Goal: Task Accomplishment & Management: Complete application form

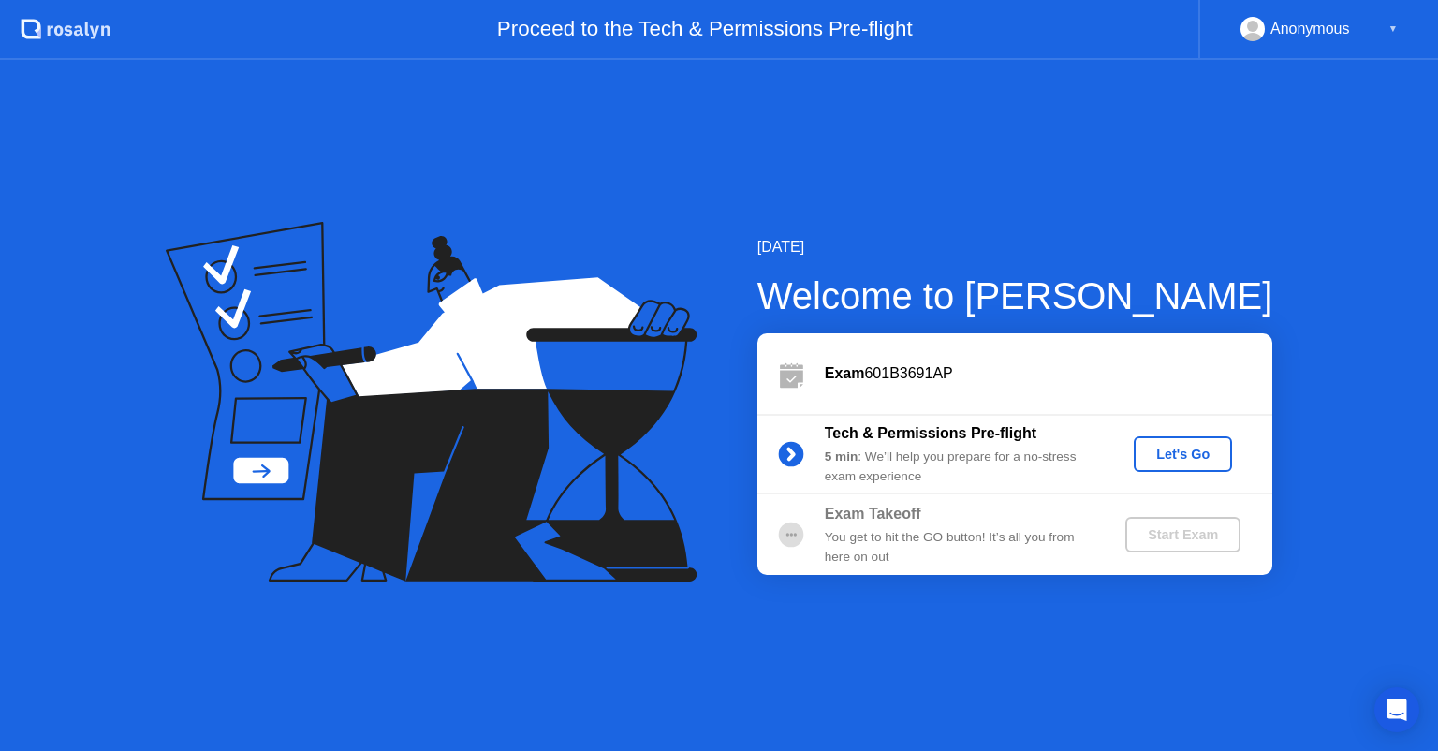
click at [1165, 454] on div "Let's Go" at bounding box center [1182, 454] width 83 height 15
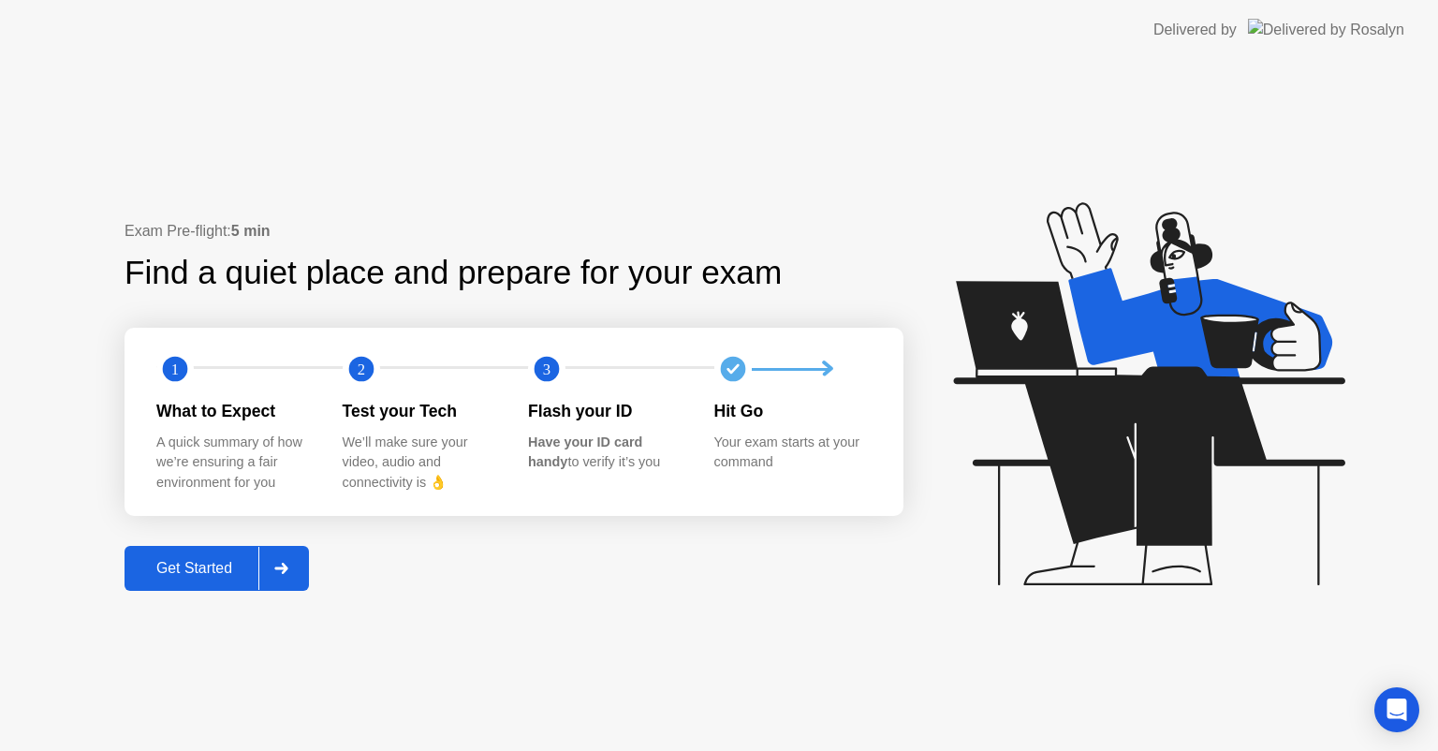
click at [198, 576] on div "Get Started" at bounding box center [194, 568] width 128 height 17
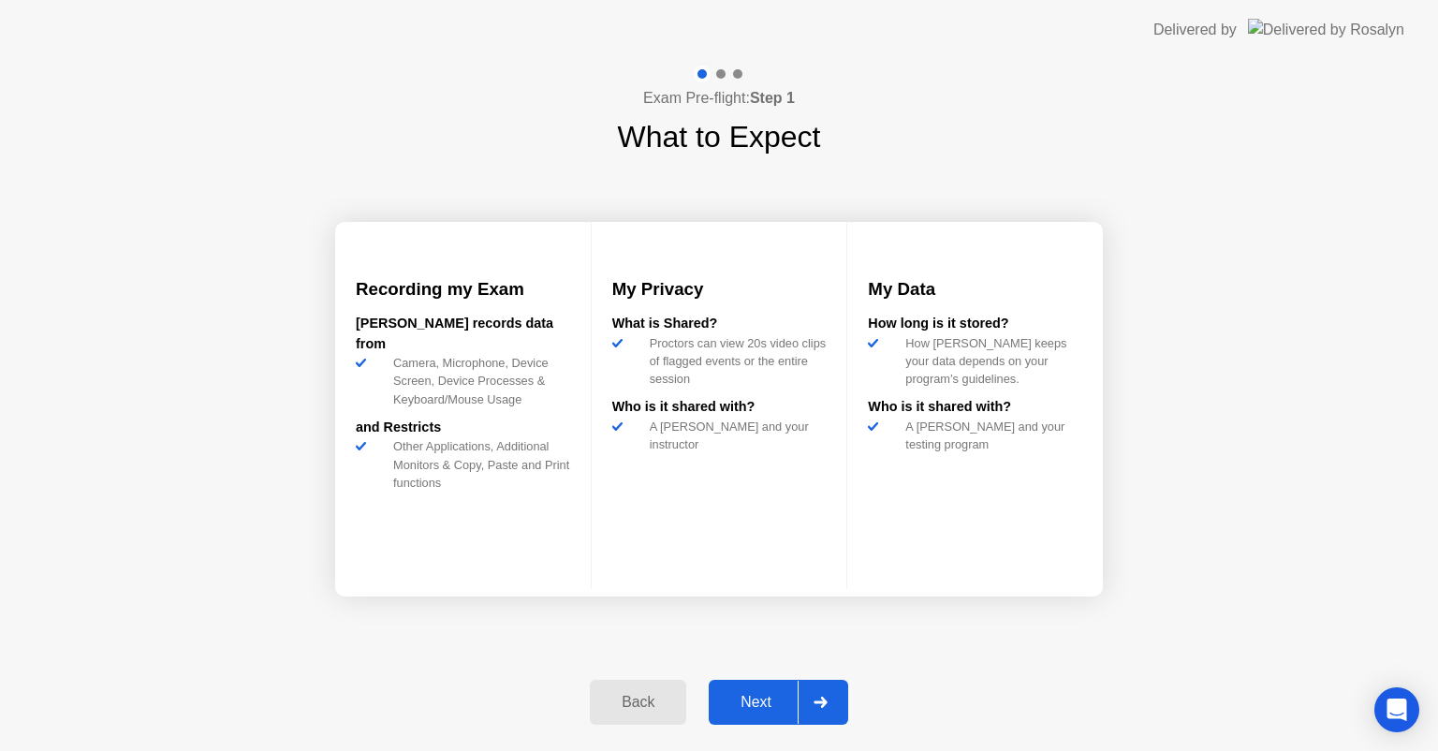
click at [749, 697] on div "Next" at bounding box center [755, 702] width 83 height 17
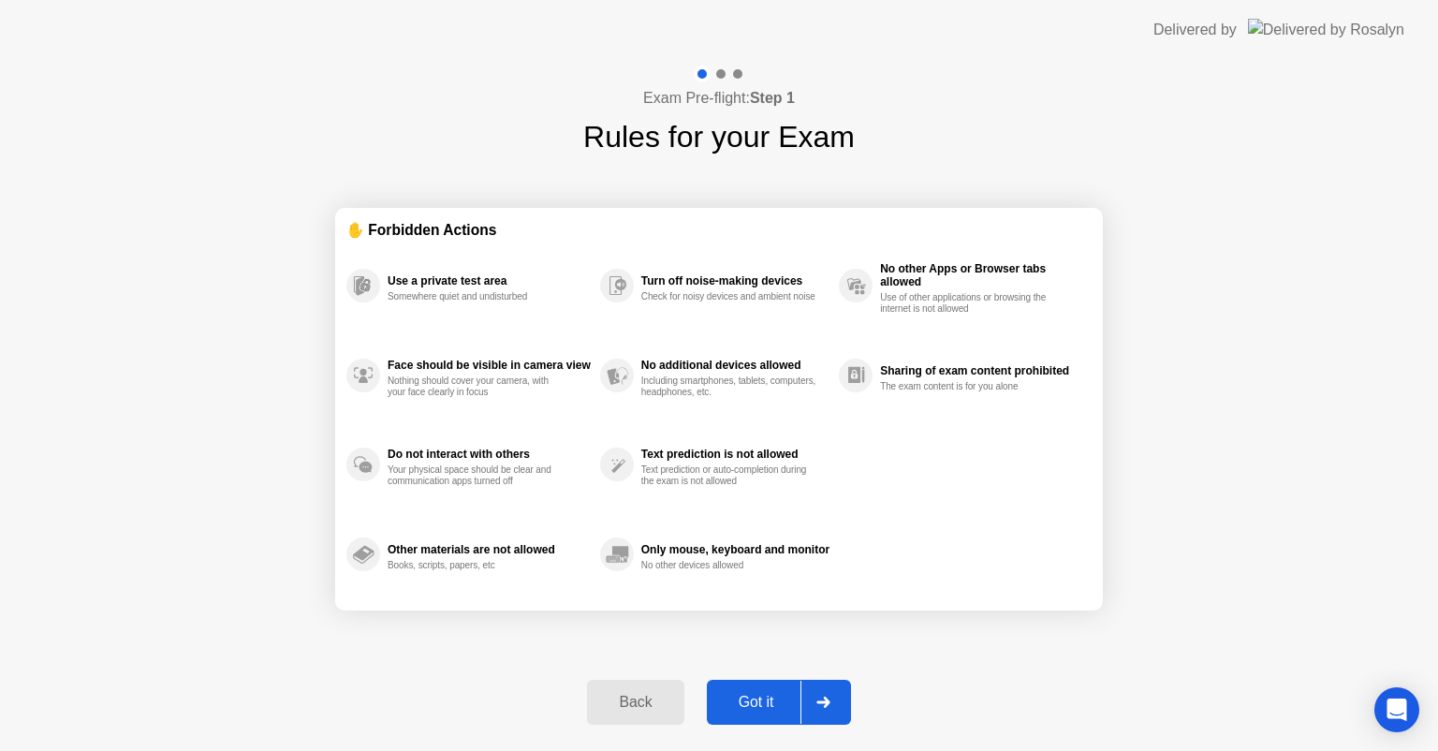
click at [749, 697] on div "Got it" at bounding box center [756, 702] width 88 height 17
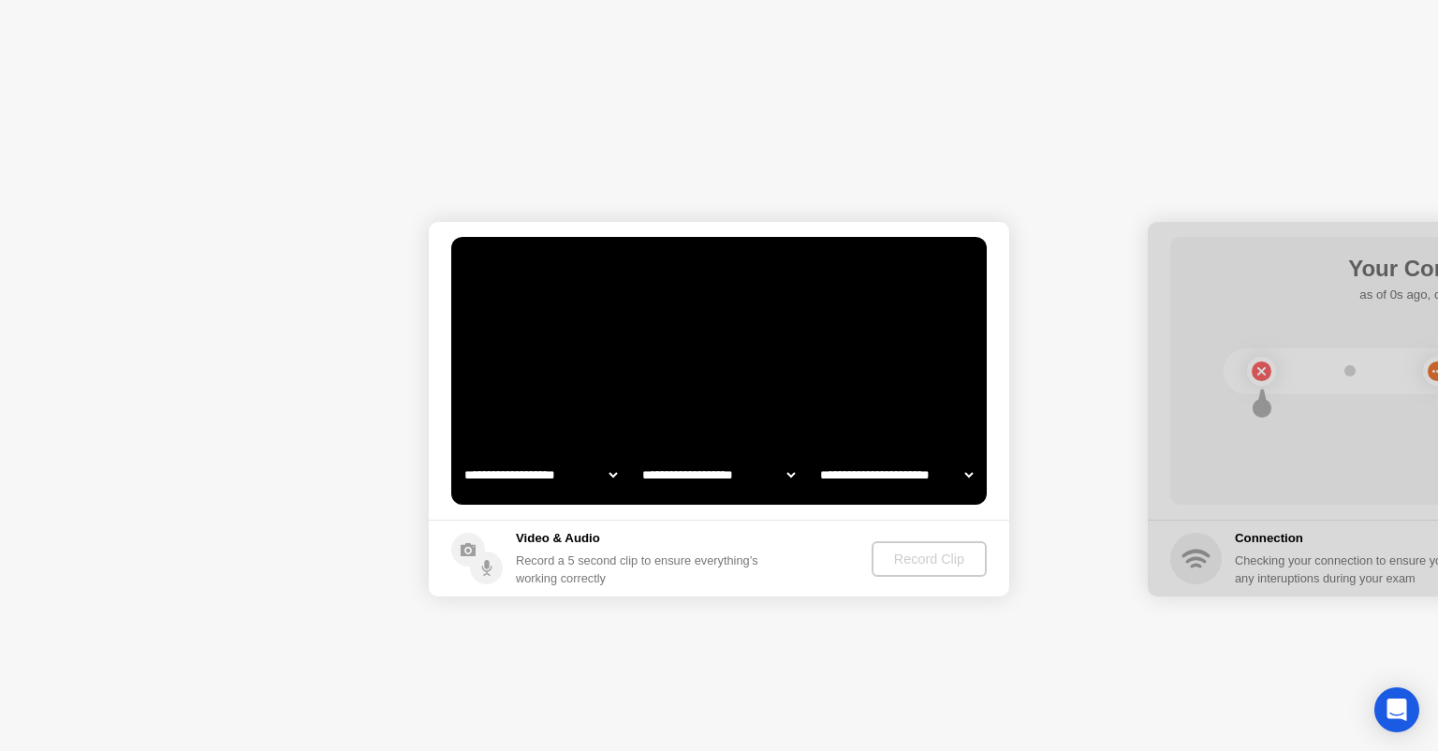
select select "**********"
select select "*******"
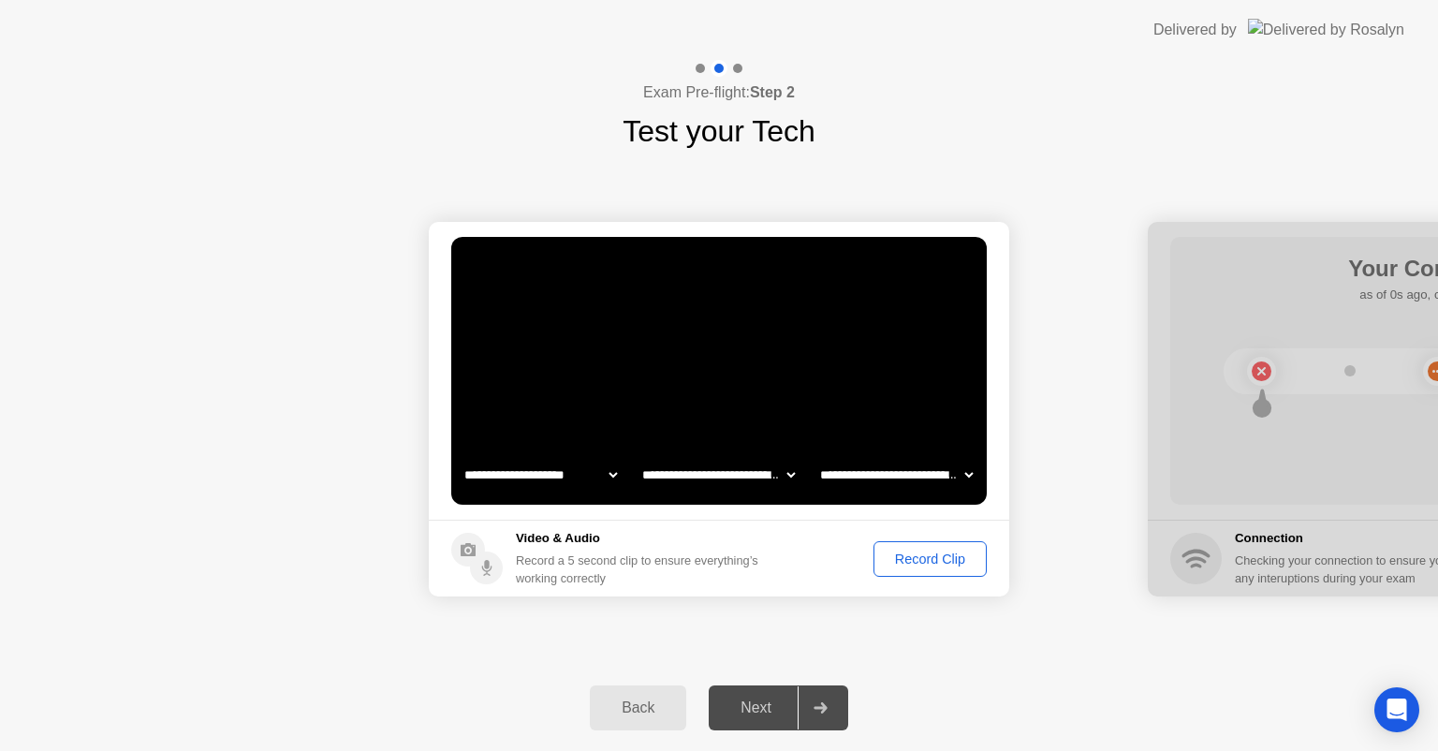
click at [897, 557] on div "Record Clip" at bounding box center [930, 558] width 100 height 15
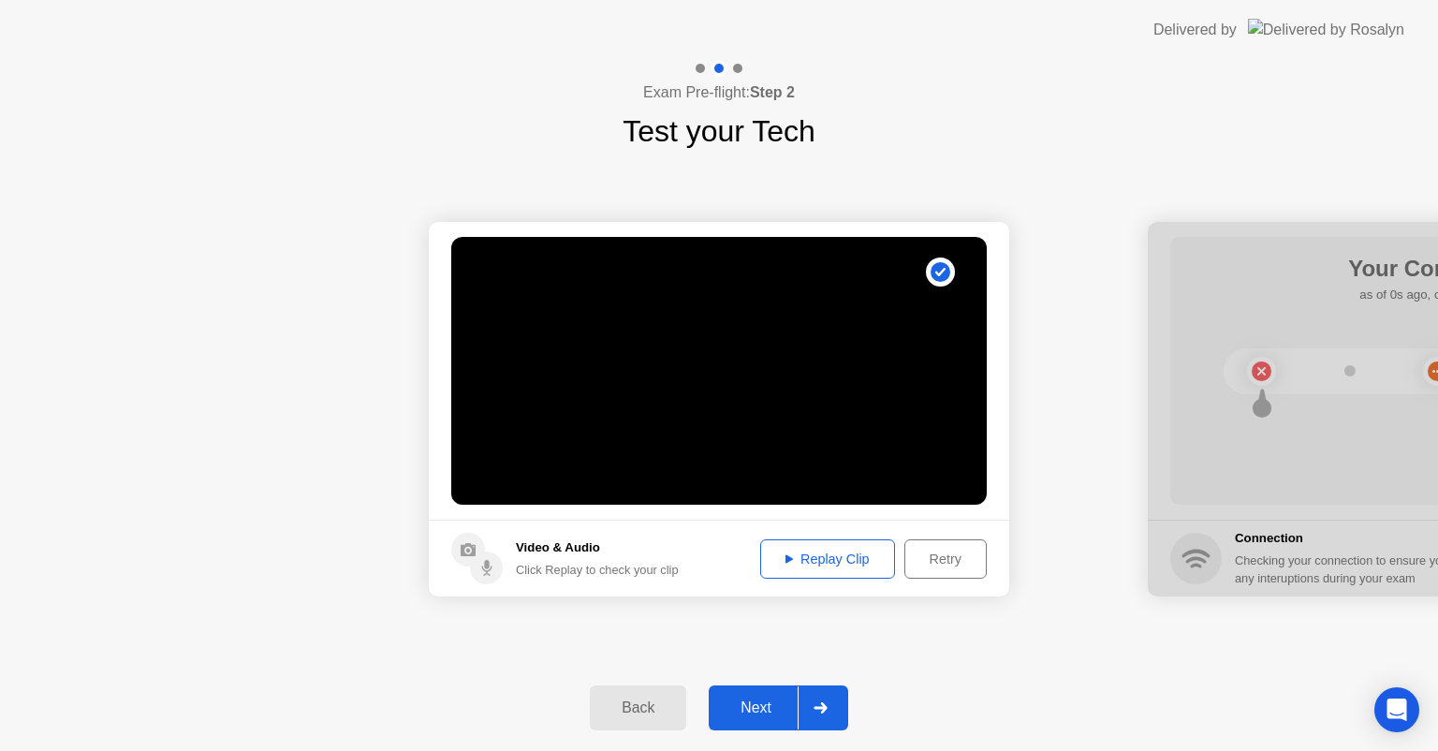
click at [808, 558] on div "Replay Clip" at bounding box center [828, 558] width 122 height 15
click at [749, 699] on div "Next" at bounding box center [755, 707] width 83 height 17
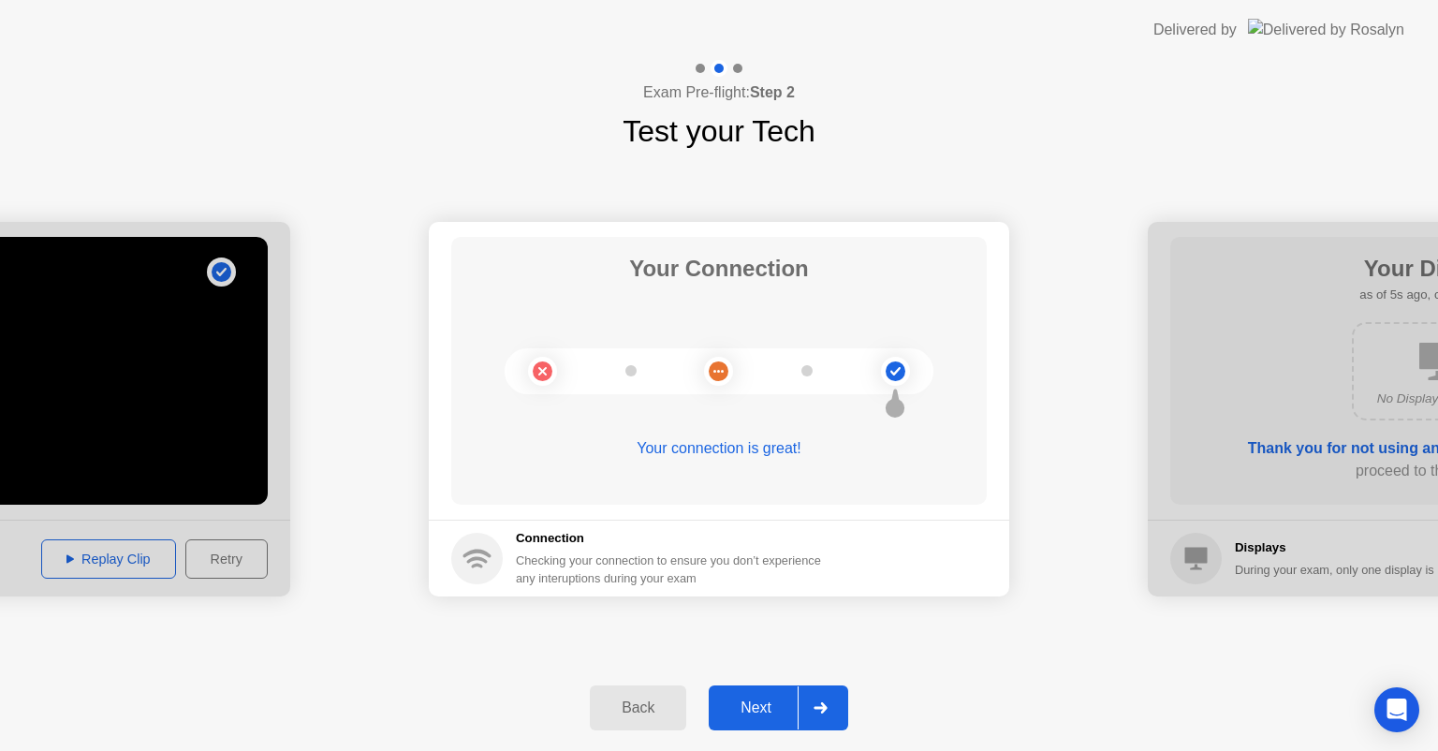
click at [745, 699] on div "Next" at bounding box center [755, 707] width 83 height 17
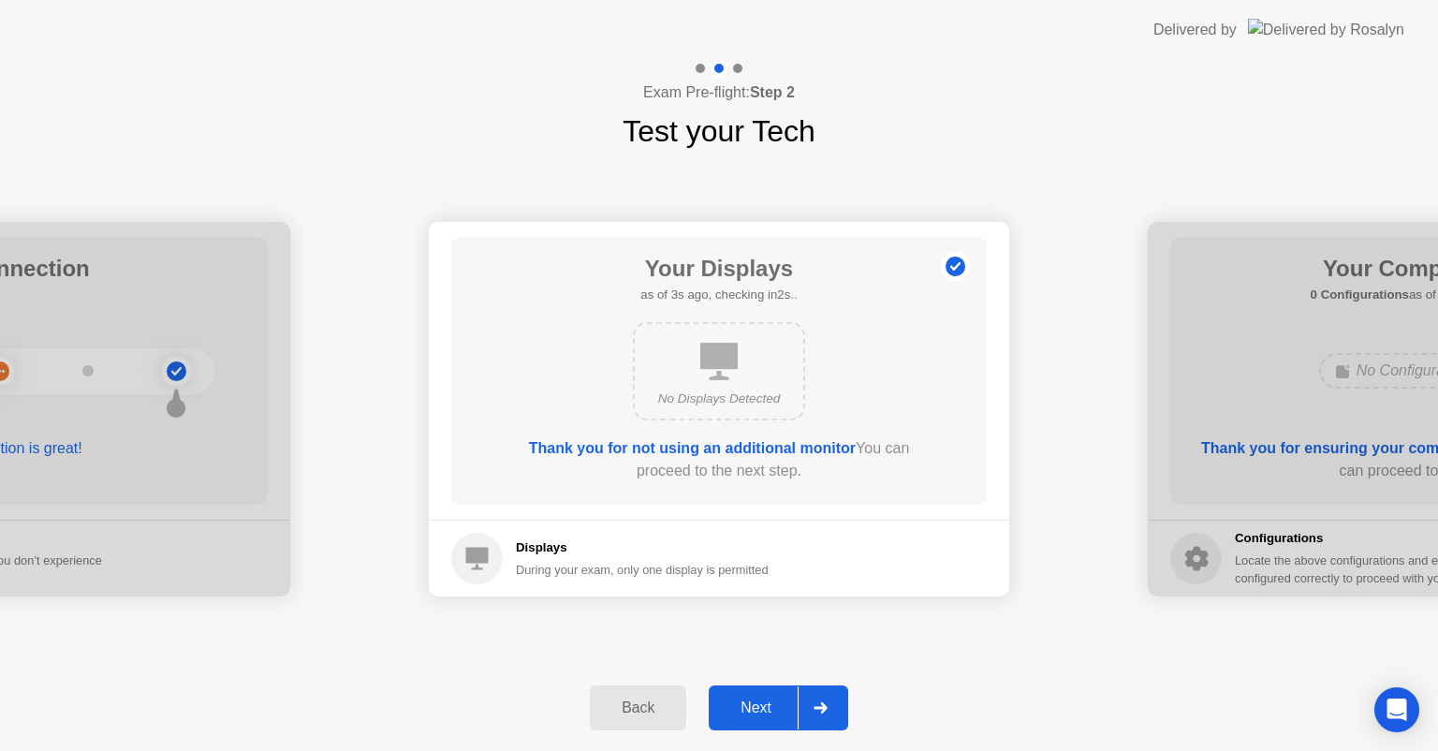
click at [749, 699] on div "Next" at bounding box center [755, 707] width 83 height 17
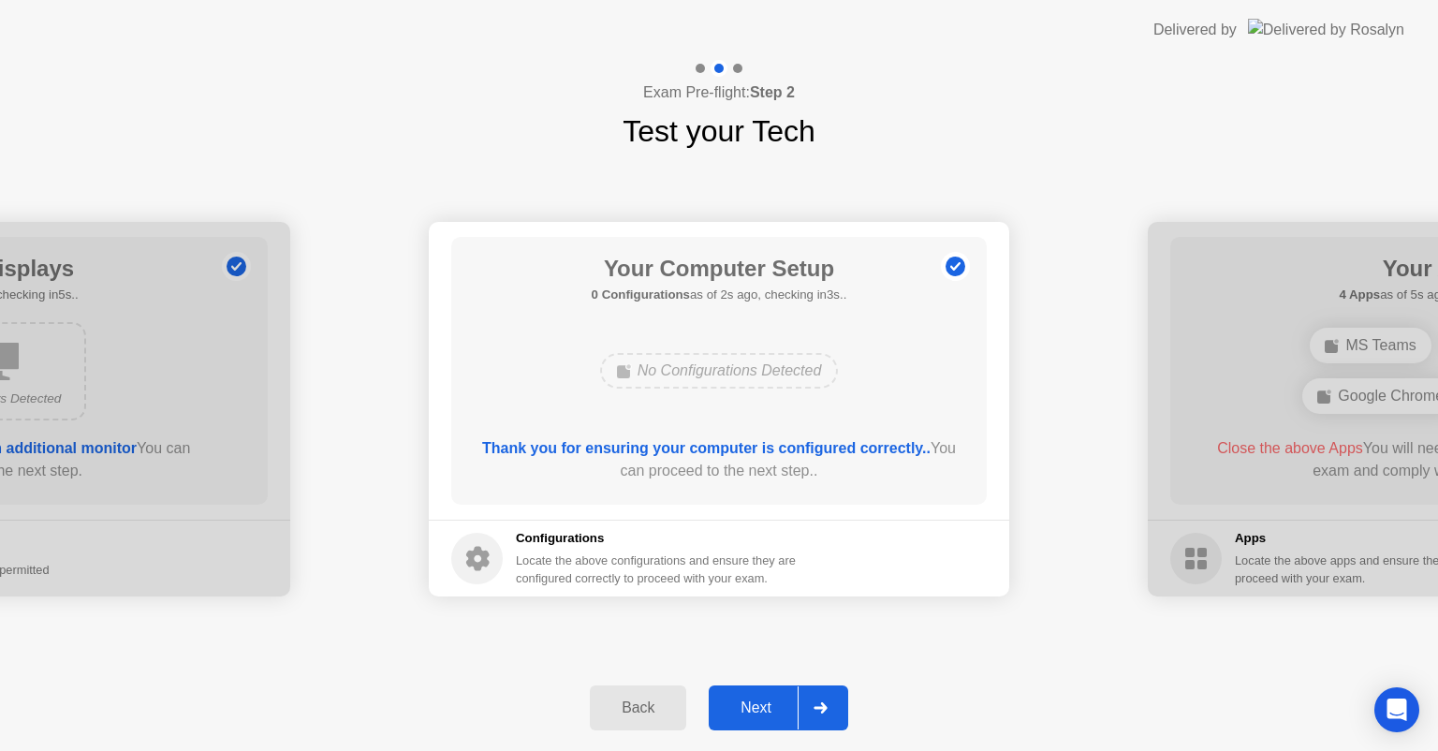
click at [749, 699] on div "Next" at bounding box center [755, 707] width 83 height 17
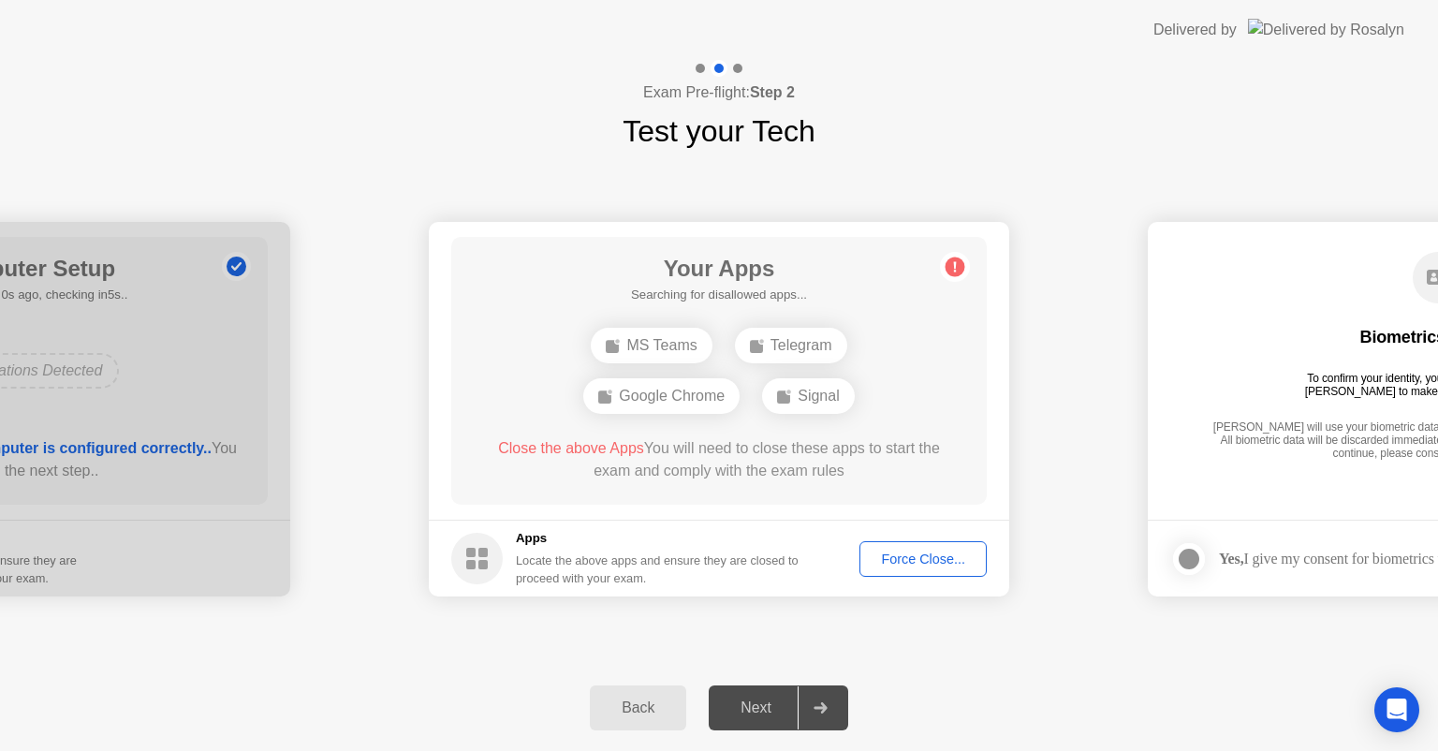
click at [891, 551] on div "Force Close..." at bounding box center [923, 558] width 114 height 15
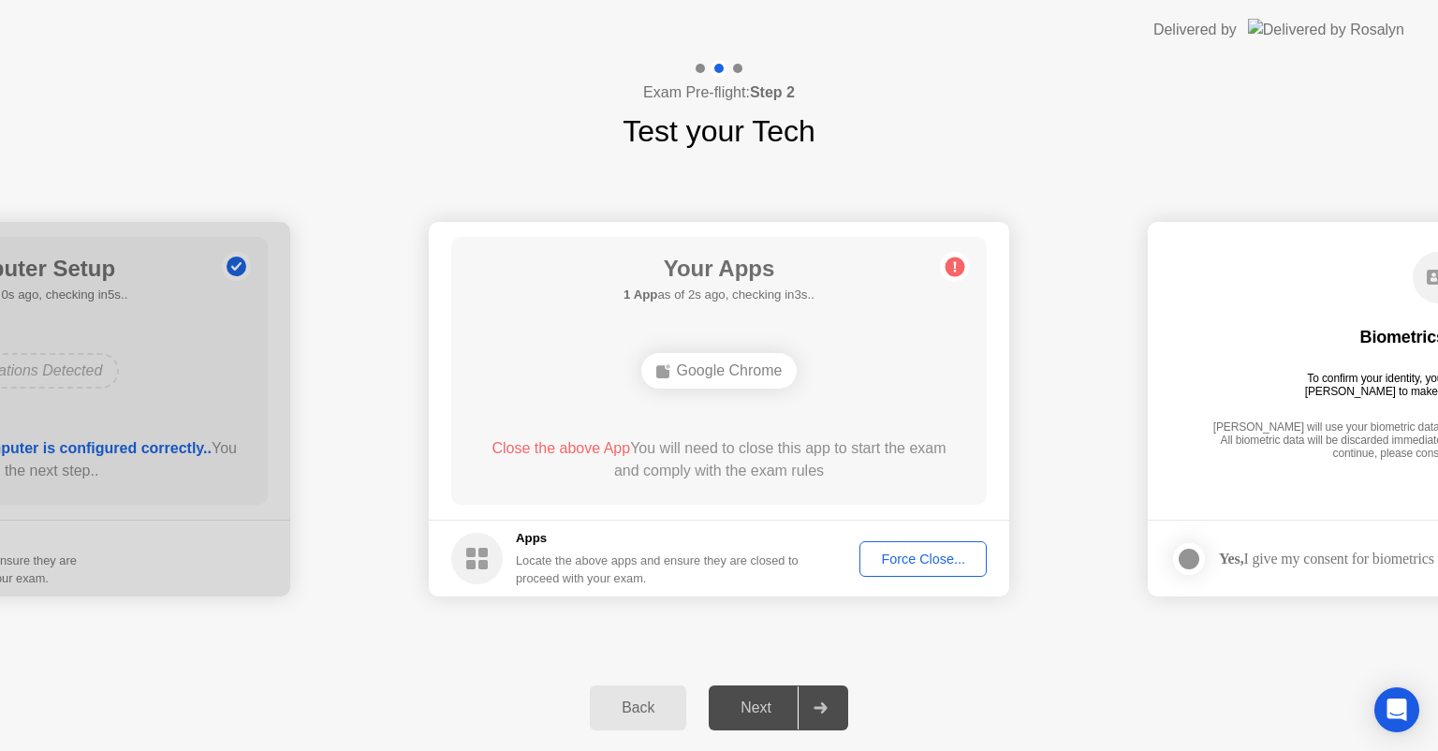
click at [941, 554] on div "Force Close..." at bounding box center [923, 558] width 114 height 15
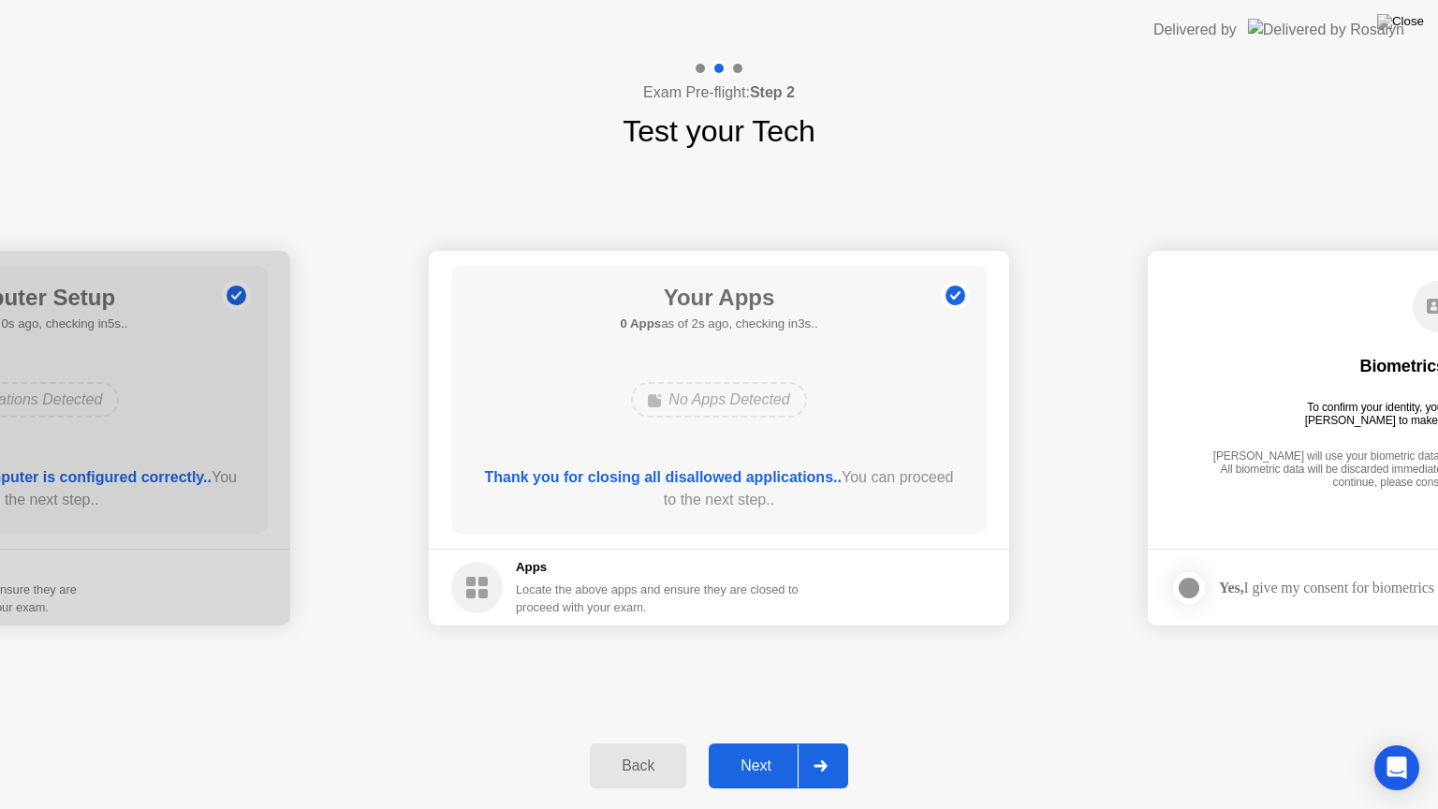
click at [760, 750] on div "Next" at bounding box center [755, 765] width 83 height 17
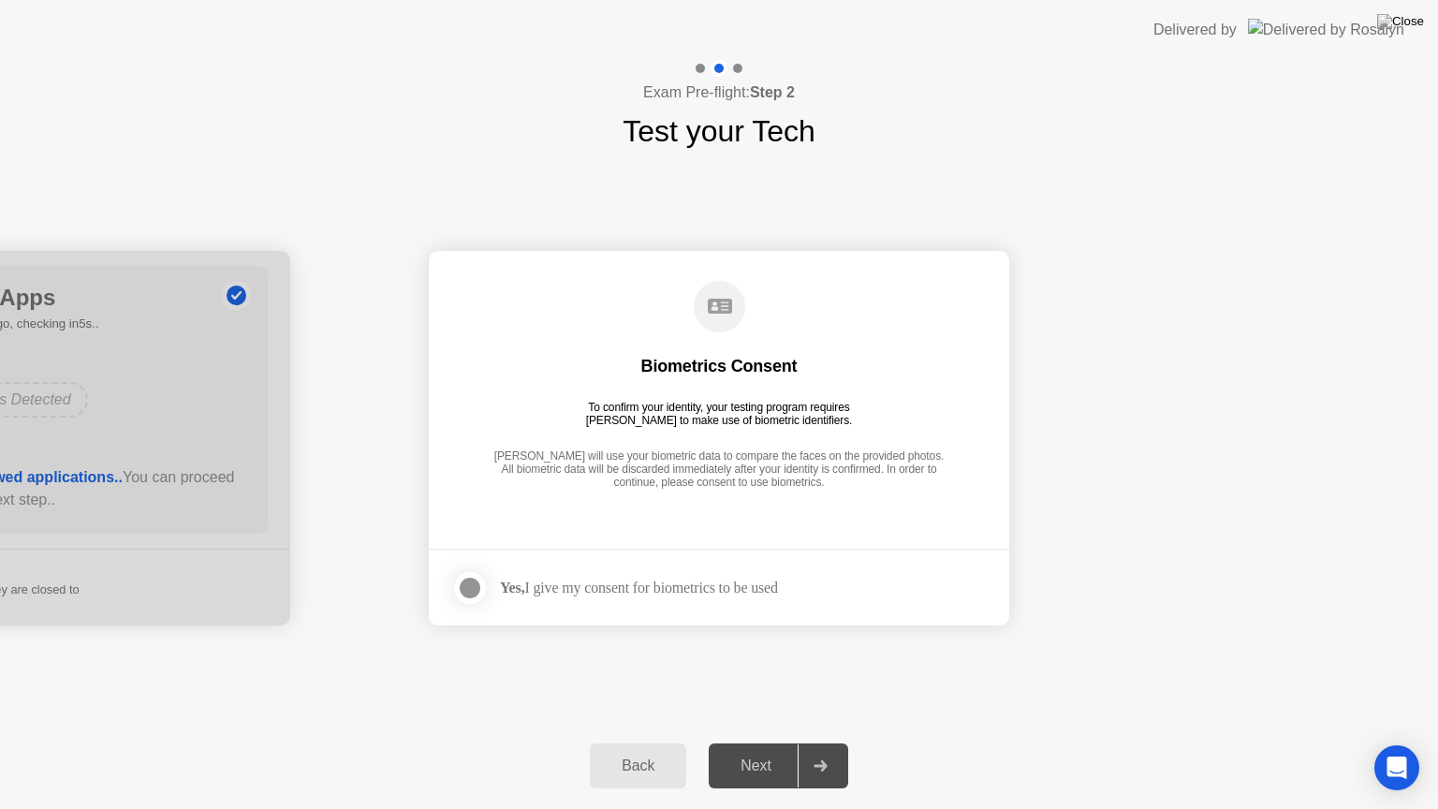
click at [456, 597] on label at bounding box center [475, 587] width 49 height 37
click at [755, 750] on div "Next" at bounding box center [755, 765] width 83 height 17
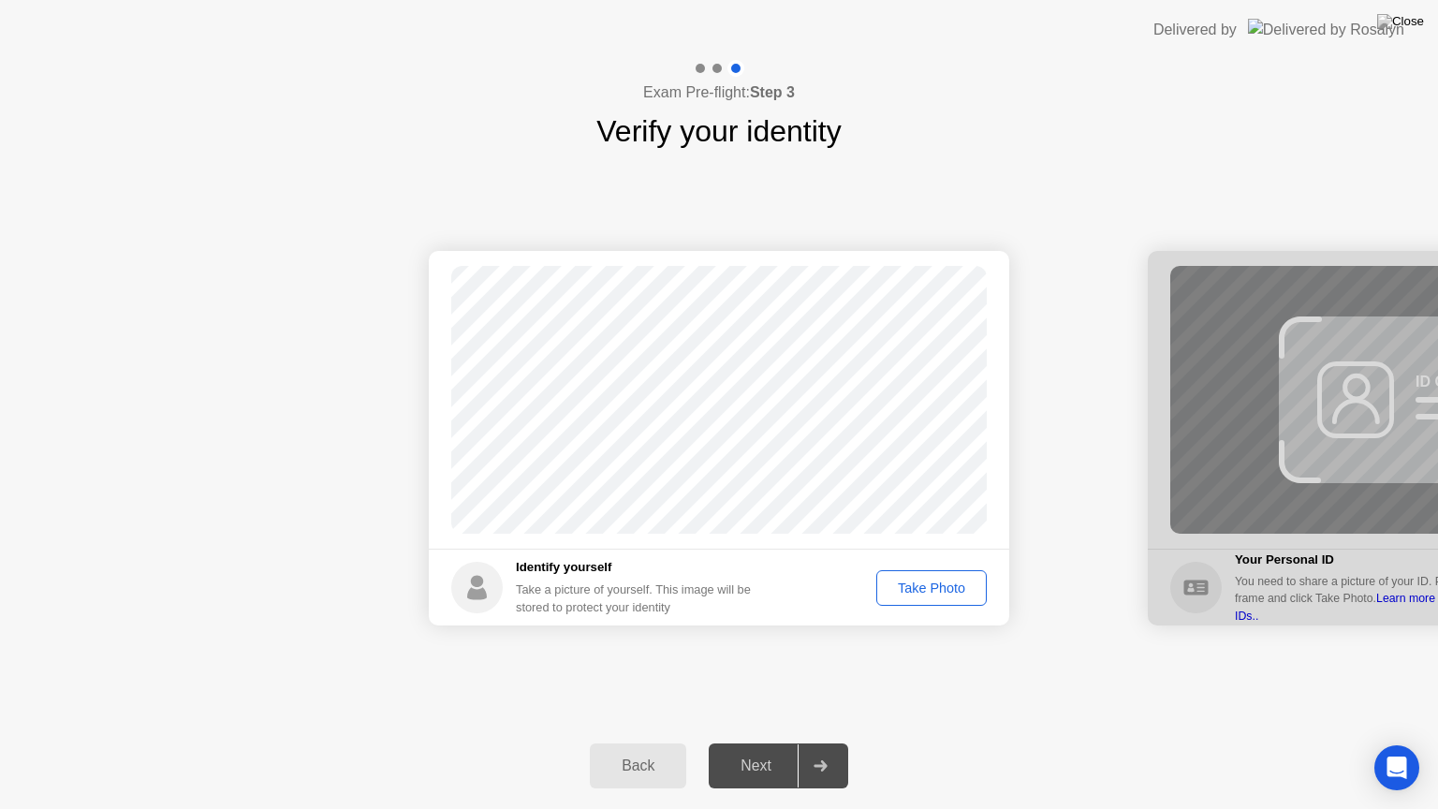
click at [930, 588] on div "Take Photo" at bounding box center [931, 587] width 97 height 15
click at [757, 750] on div "Next" at bounding box center [755, 765] width 83 height 17
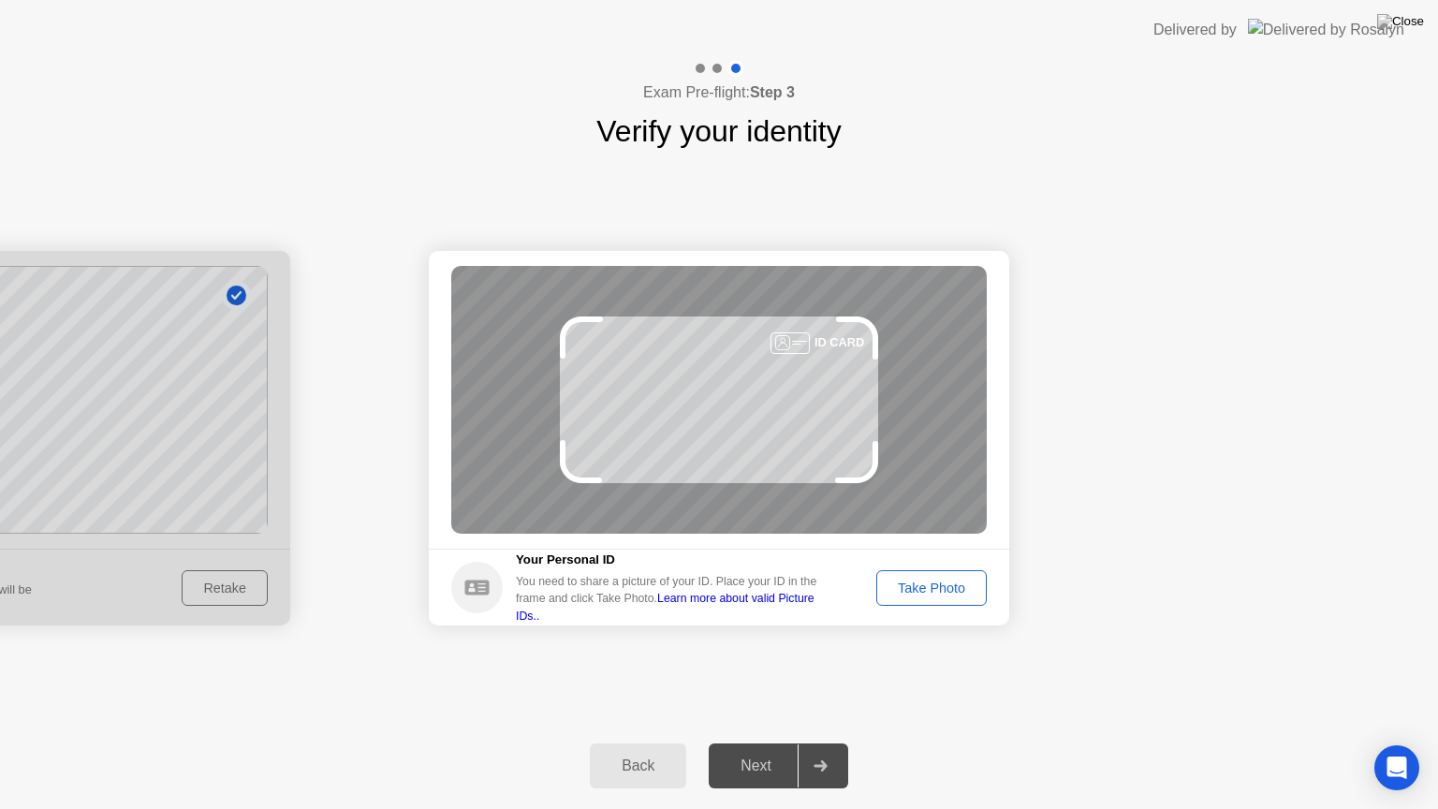
click at [952, 591] on div "Take Photo" at bounding box center [931, 587] width 97 height 15
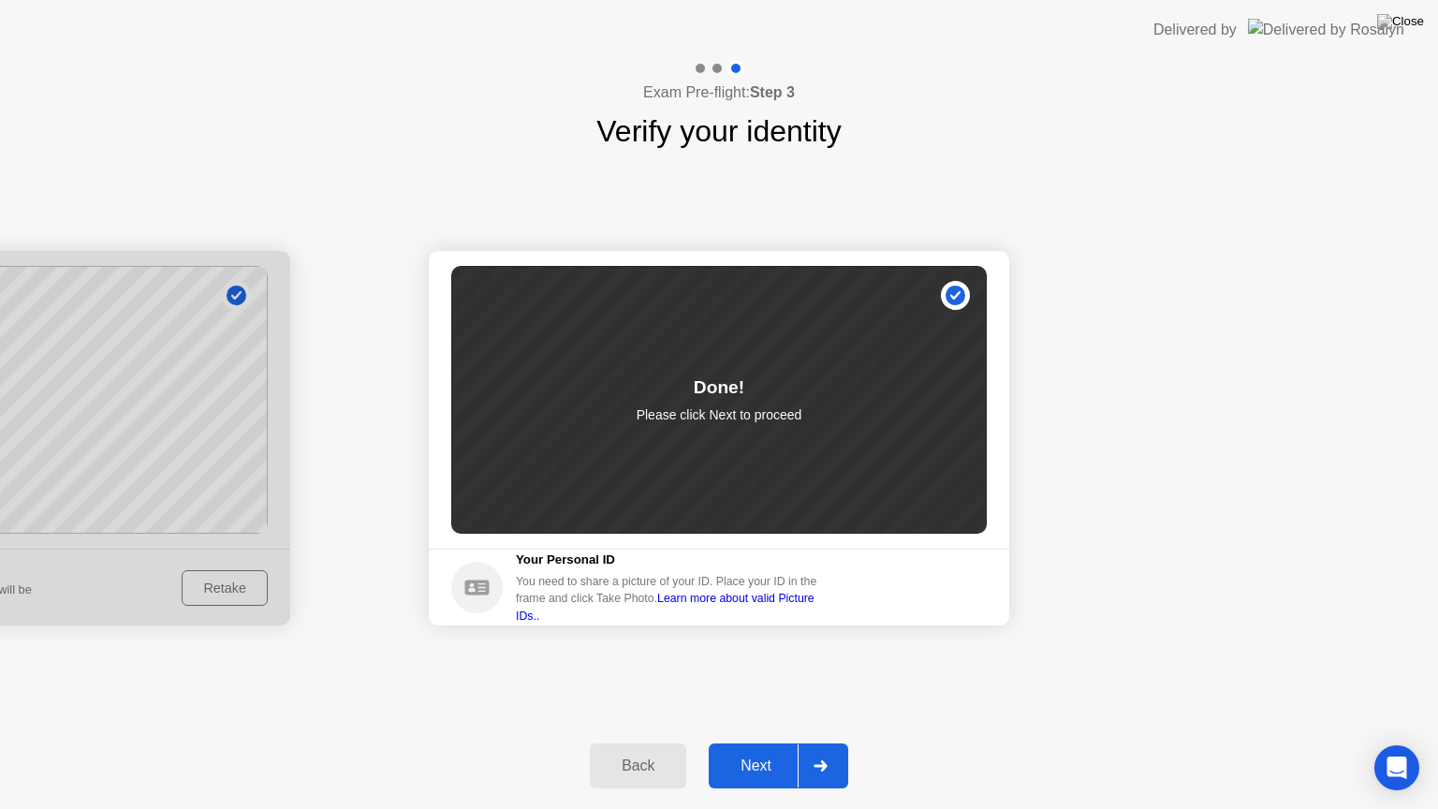
click at [743, 750] on div "Next" at bounding box center [755, 765] width 83 height 17
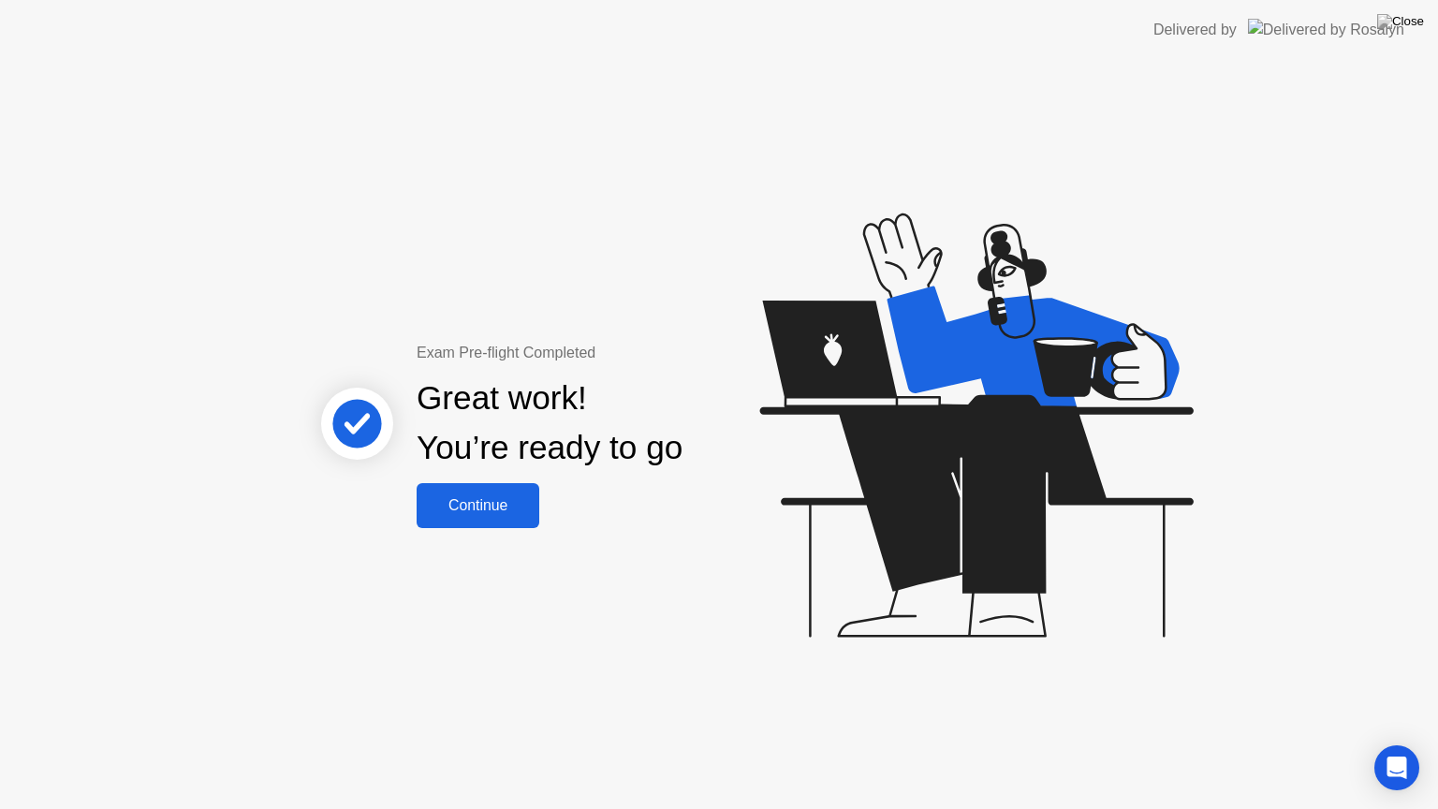
click at [462, 505] on div "Continue" at bounding box center [477, 505] width 111 height 17
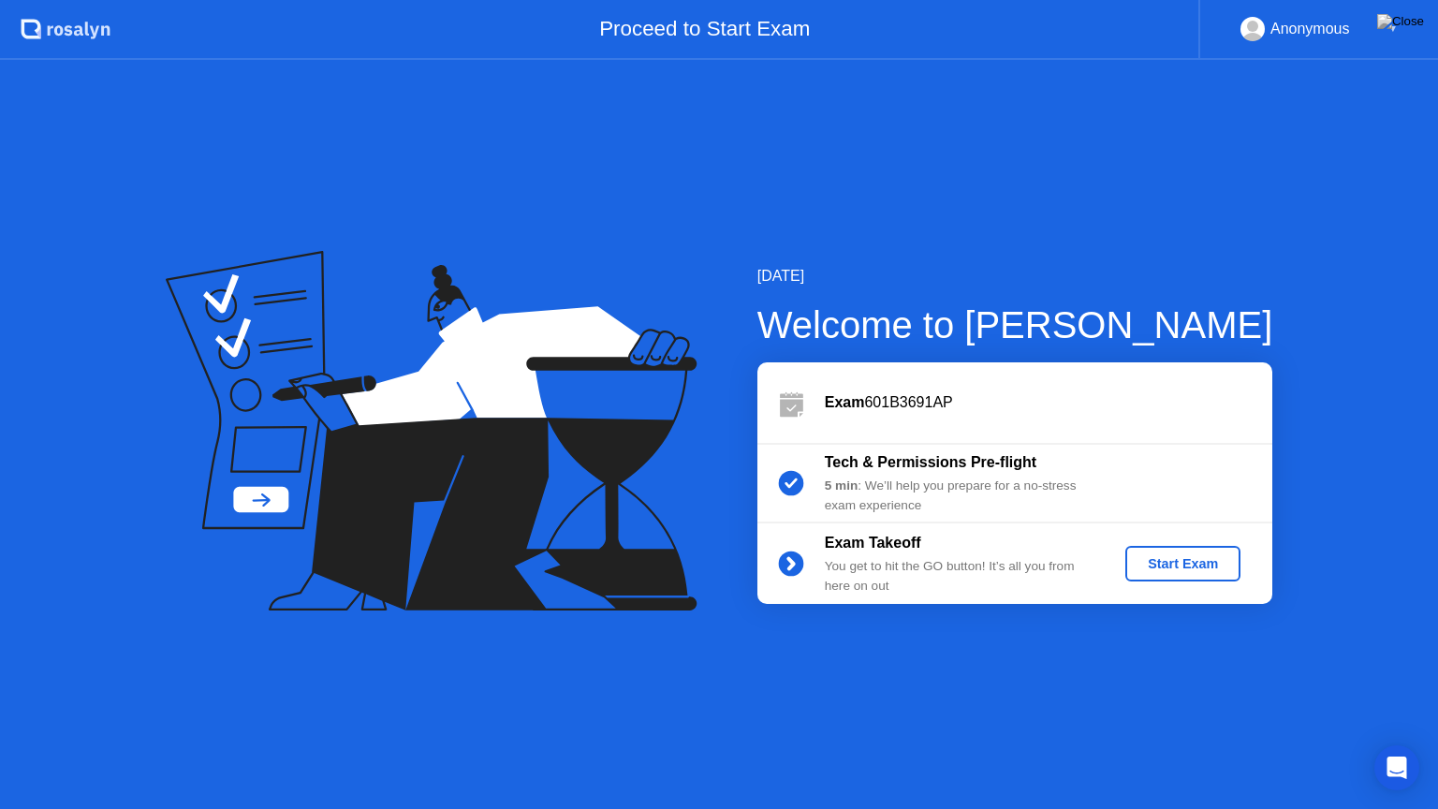
click at [1183, 569] on div "Start Exam" at bounding box center [1183, 563] width 100 height 15
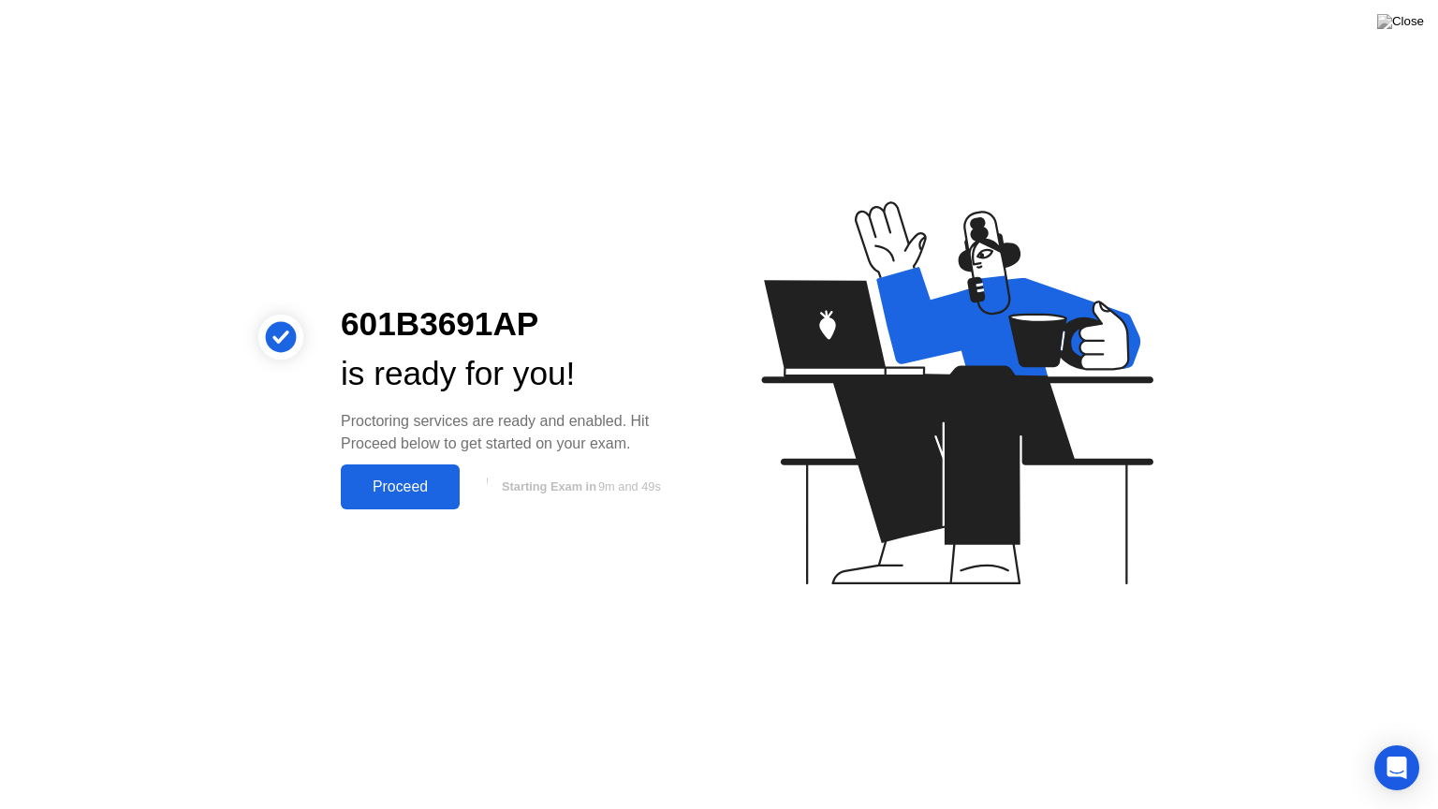
click at [435, 495] on div "Proceed" at bounding box center [400, 486] width 108 height 17
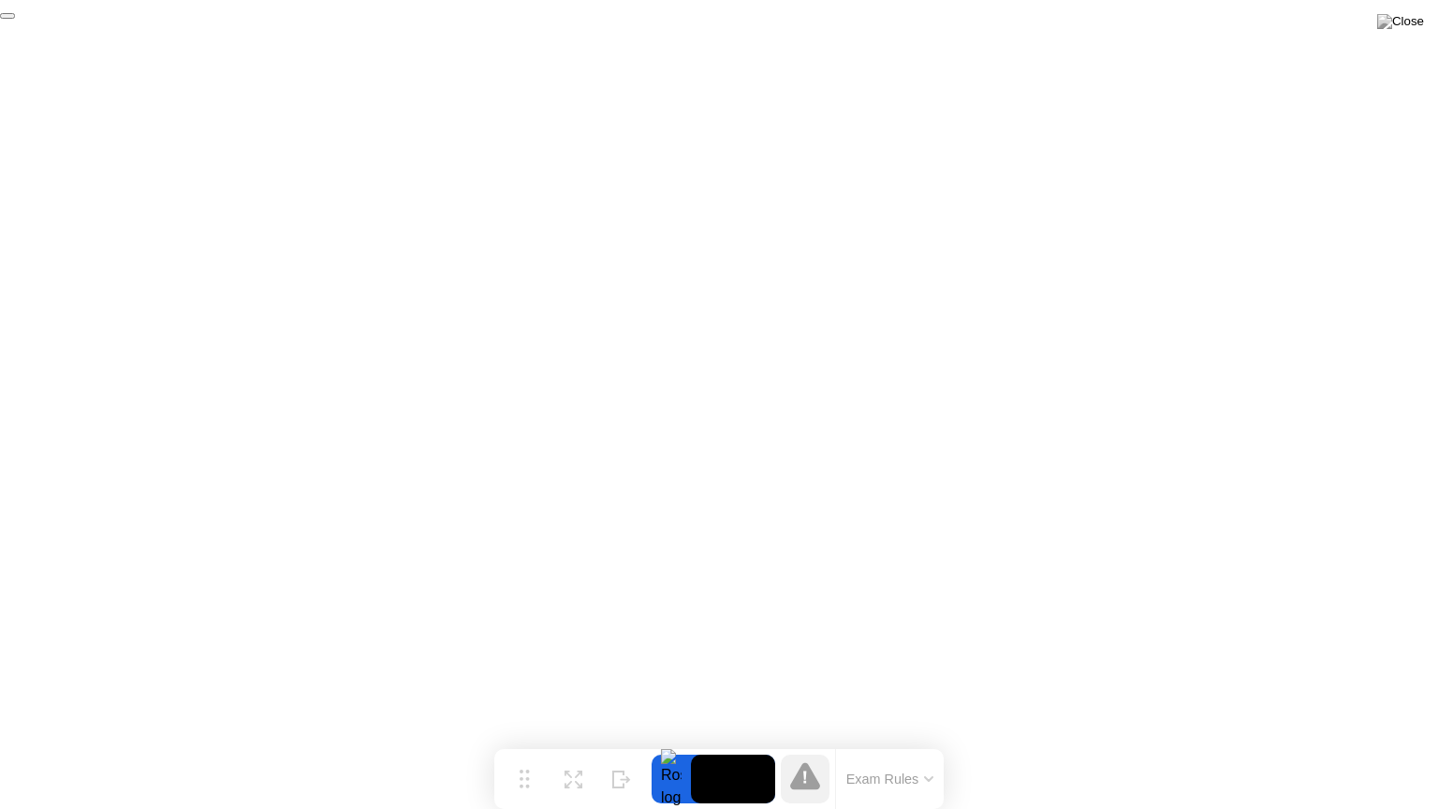
click div "End Proctoring Session"
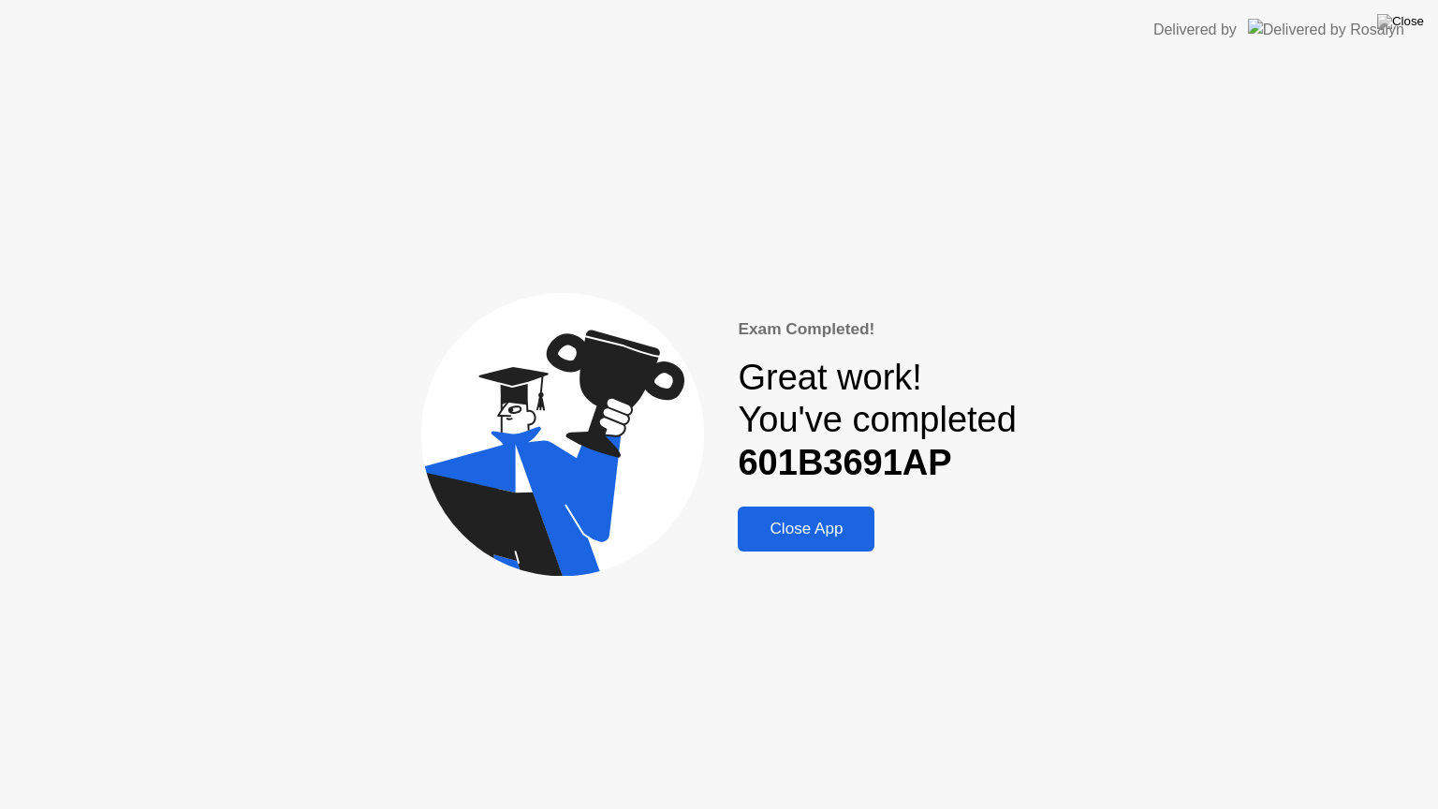
click at [802, 506] on div "Exam Completed! Great work! You've completed 601B3691AP Close App" at bounding box center [877, 434] width 278 height 235
click at [787, 523] on div "Close App" at bounding box center [805, 529] width 125 height 19
